Goal: Task Accomplishment & Management: Manage account settings

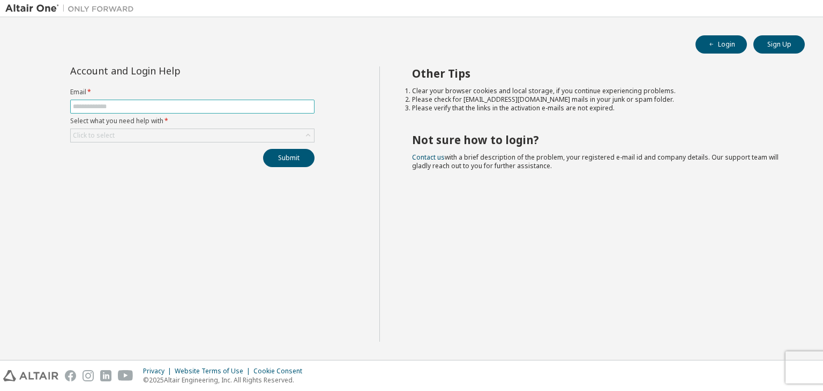
click at [199, 100] on span at bounding box center [192, 107] width 244 height 14
click at [199, 108] on input "text" at bounding box center [192, 106] width 239 height 9
type input "**********"
click at [171, 137] on div "Click to select" at bounding box center [192, 135] width 243 height 13
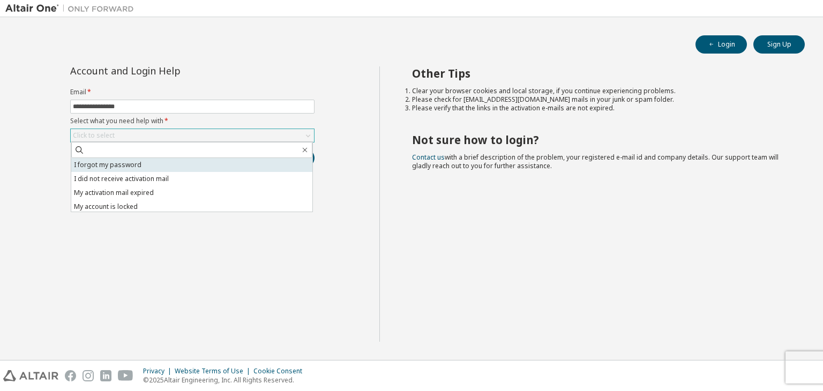
click at [126, 158] on li "I forgot my password" at bounding box center [191, 165] width 241 height 14
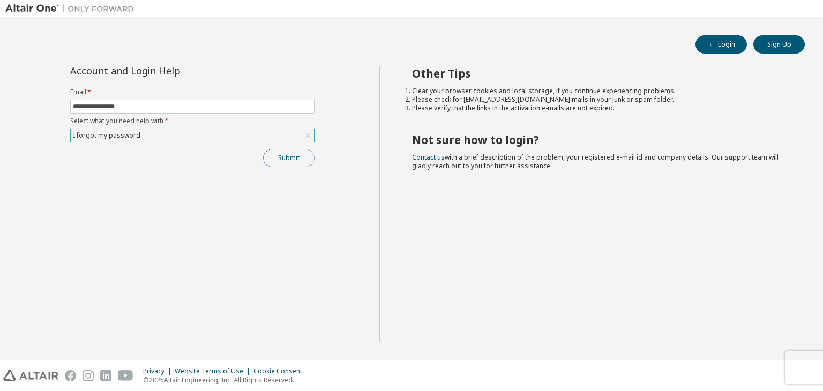
click at [300, 161] on button "Submit" at bounding box center [288, 158] width 51 height 18
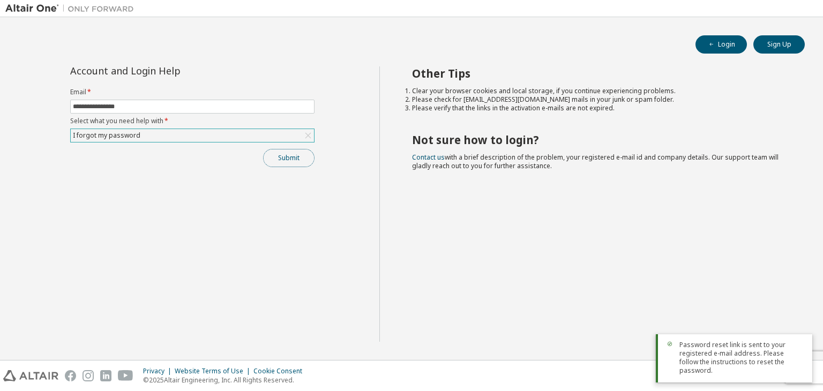
click at [276, 156] on button "Submit" at bounding box center [288, 158] width 51 height 18
